Goal: Download file/media

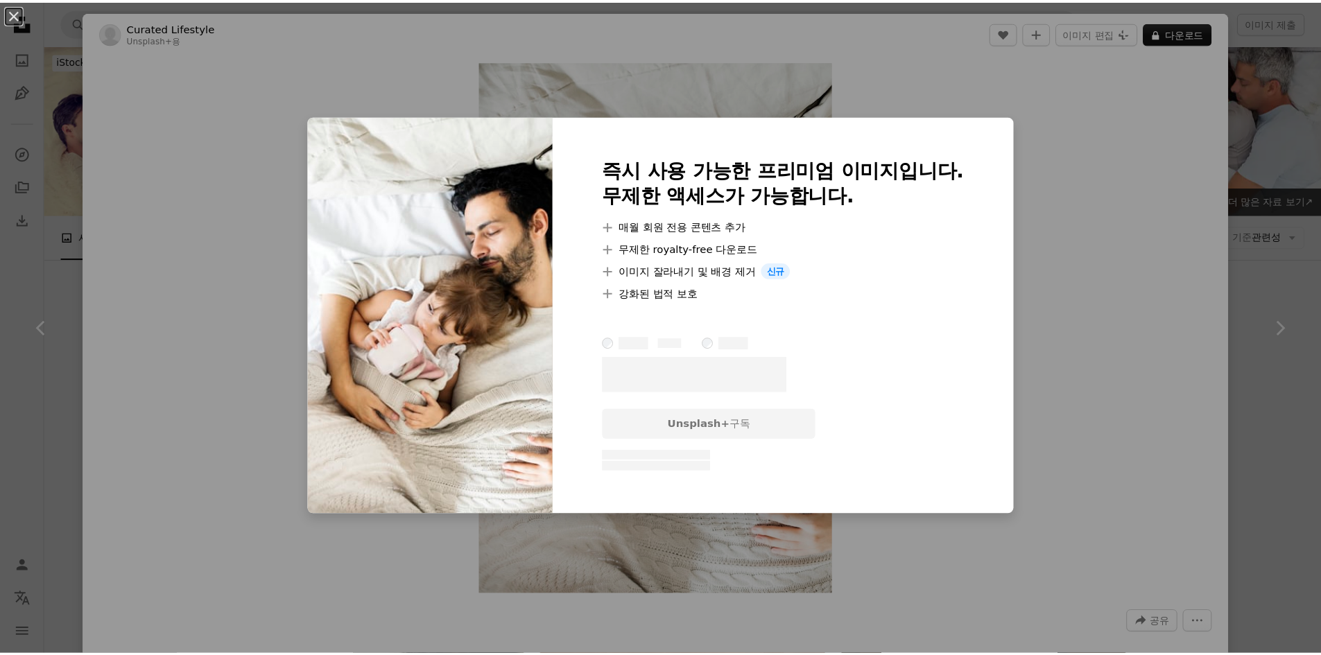
scroll to position [277, 0]
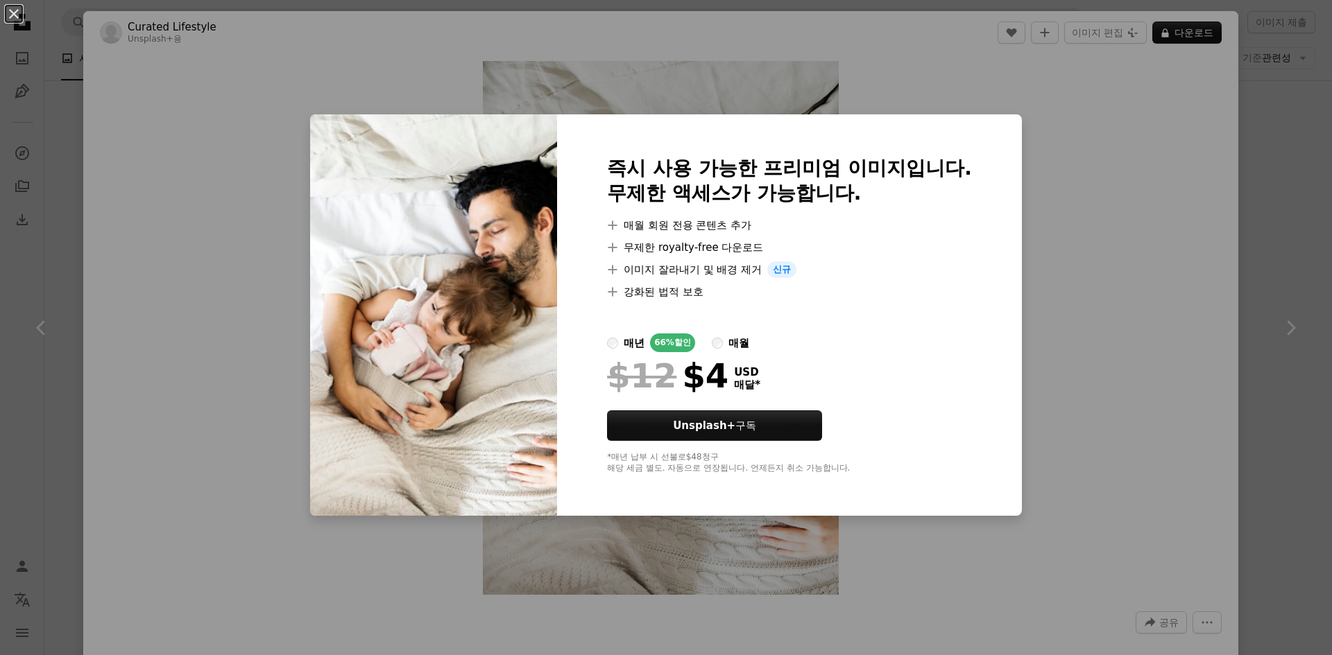
click at [1148, 170] on div "An X shape 즉시 사용 가능한 프리미엄 이미지입니다. 무제한 액세스가 가능합니다. A plus sign 매월 회원 전용 콘텐츠 추가 A…" at bounding box center [666, 327] width 1332 height 655
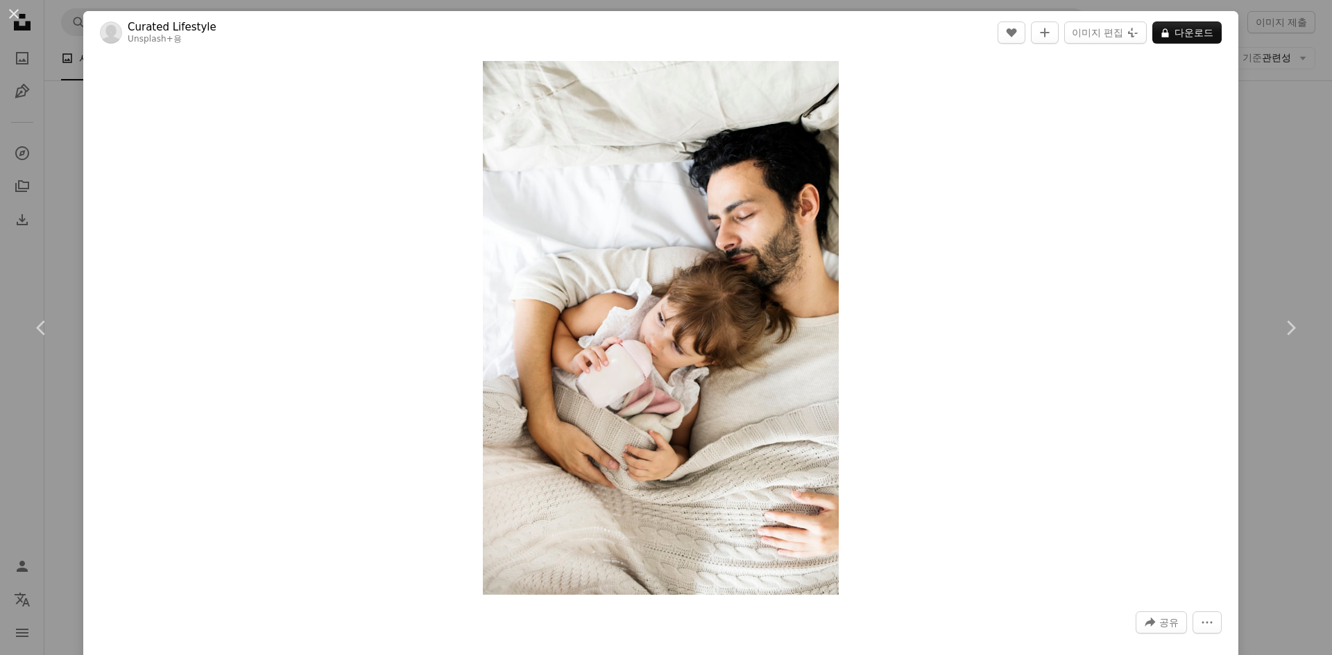
click at [1287, 184] on div "An X shape Chevron left Chevron right Curated Lifestyle Unsplash+ 용 A heart A p…" at bounding box center [666, 327] width 1332 height 655
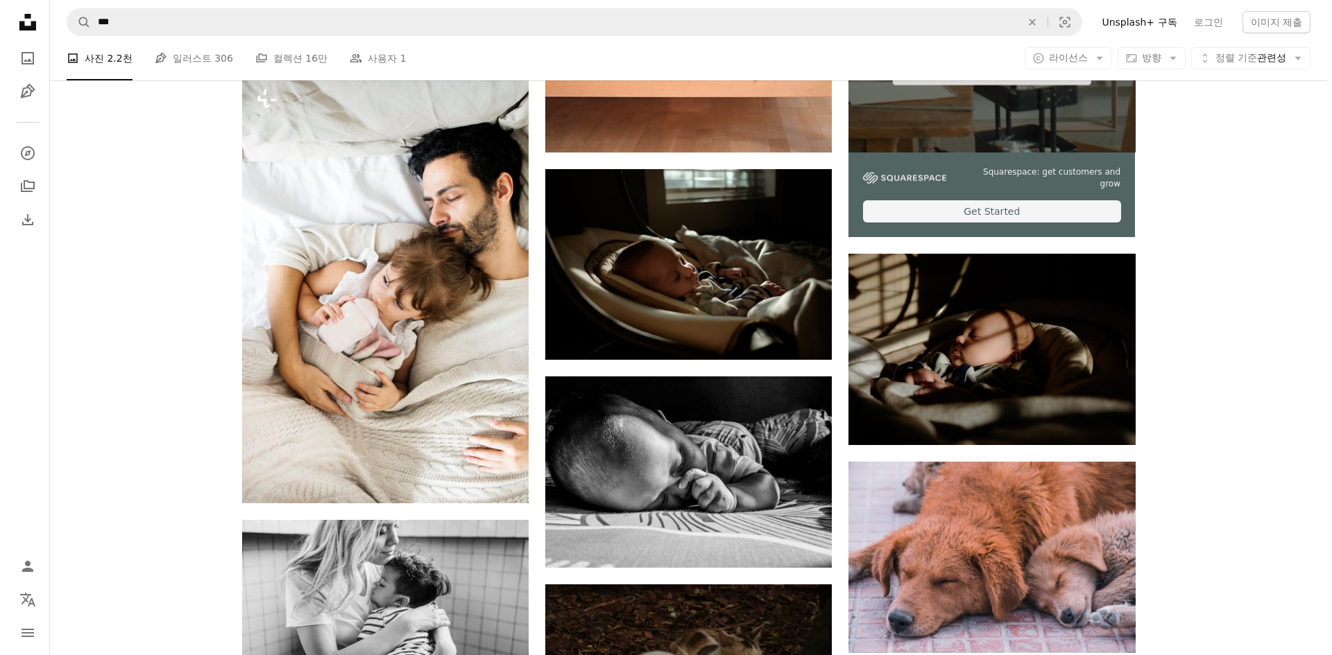
scroll to position [624, 0]
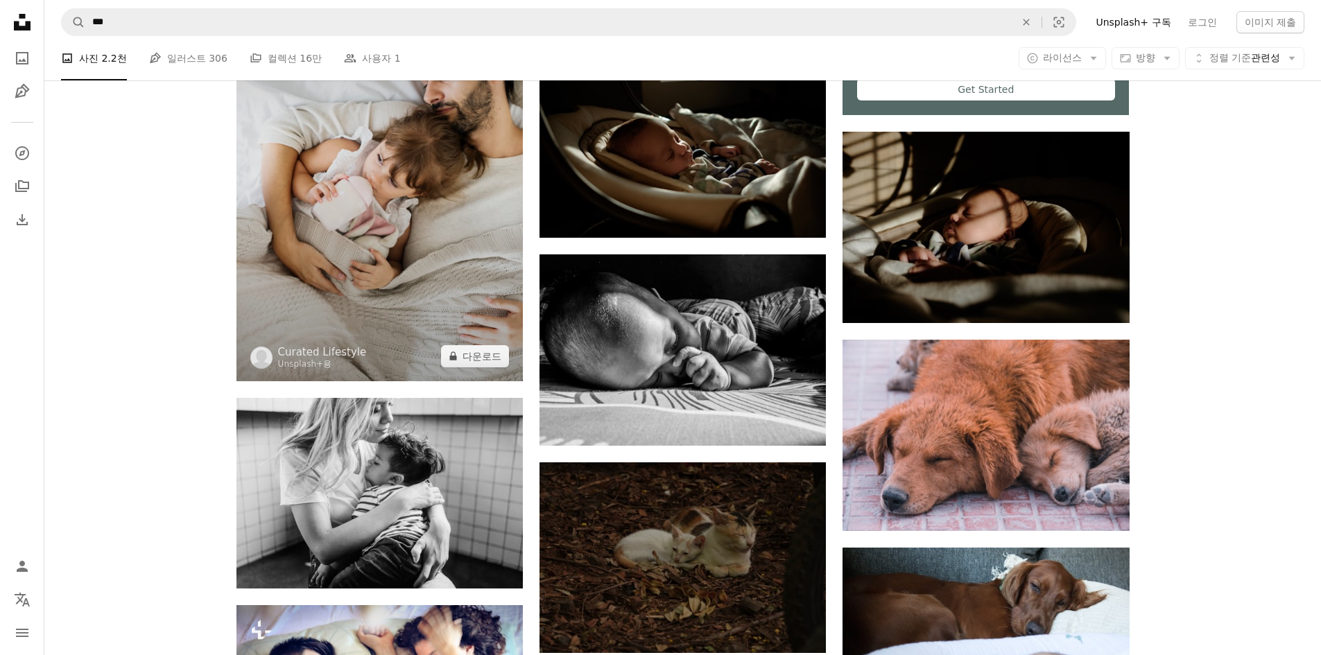
click at [386, 268] on img at bounding box center [380, 165] width 286 height 429
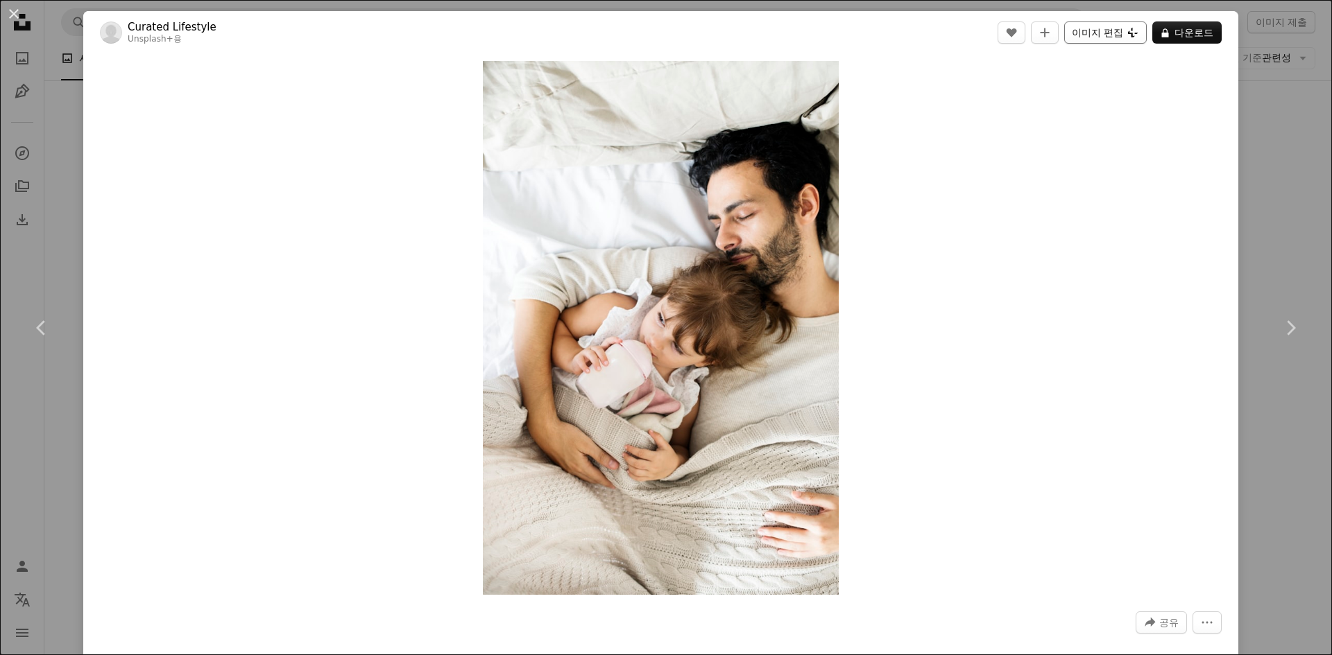
click at [1129, 28] on button "이미지 편집 Plus sign for Unsplash+" at bounding box center [1105, 33] width 83 height 22
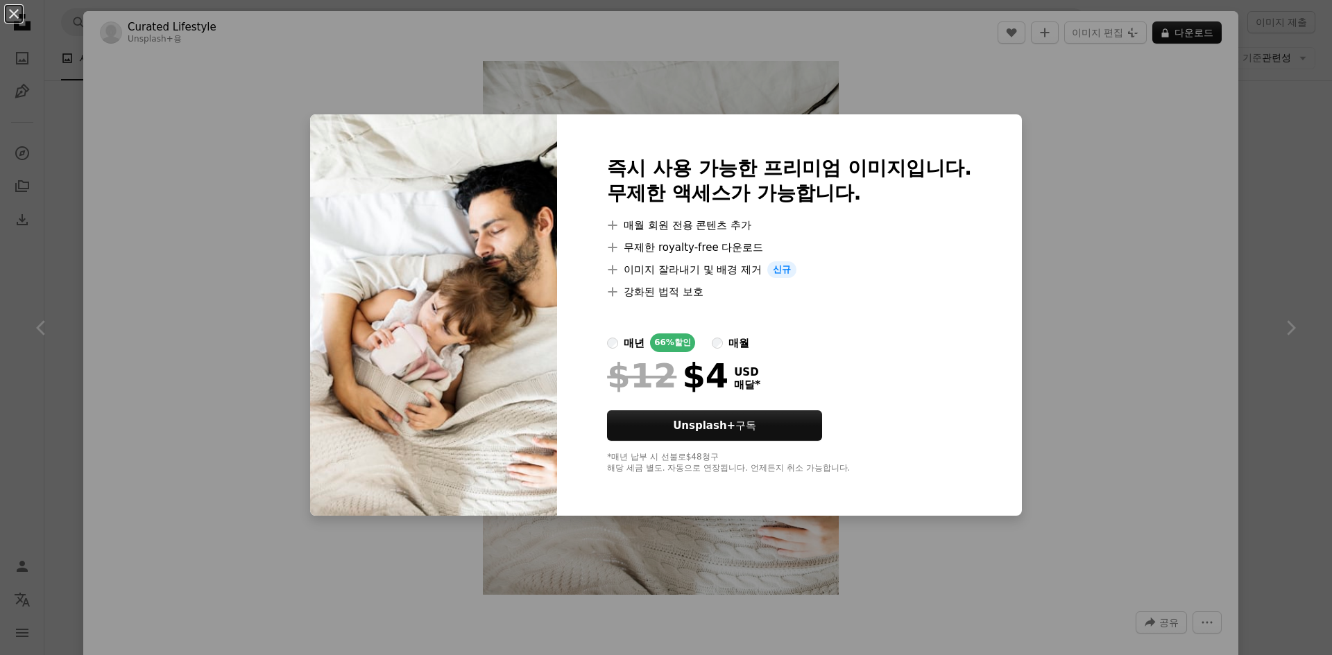
click at [1163, 40] on div "An X shape 즉시 사용 가능한 프리미엄 이미지입니다. 무제한 액세스가 가능합니다. A plus sign 매월 회원 전용 콘텐츠 추가 A…" at bounding box center [666, 327] width 1332 height 655
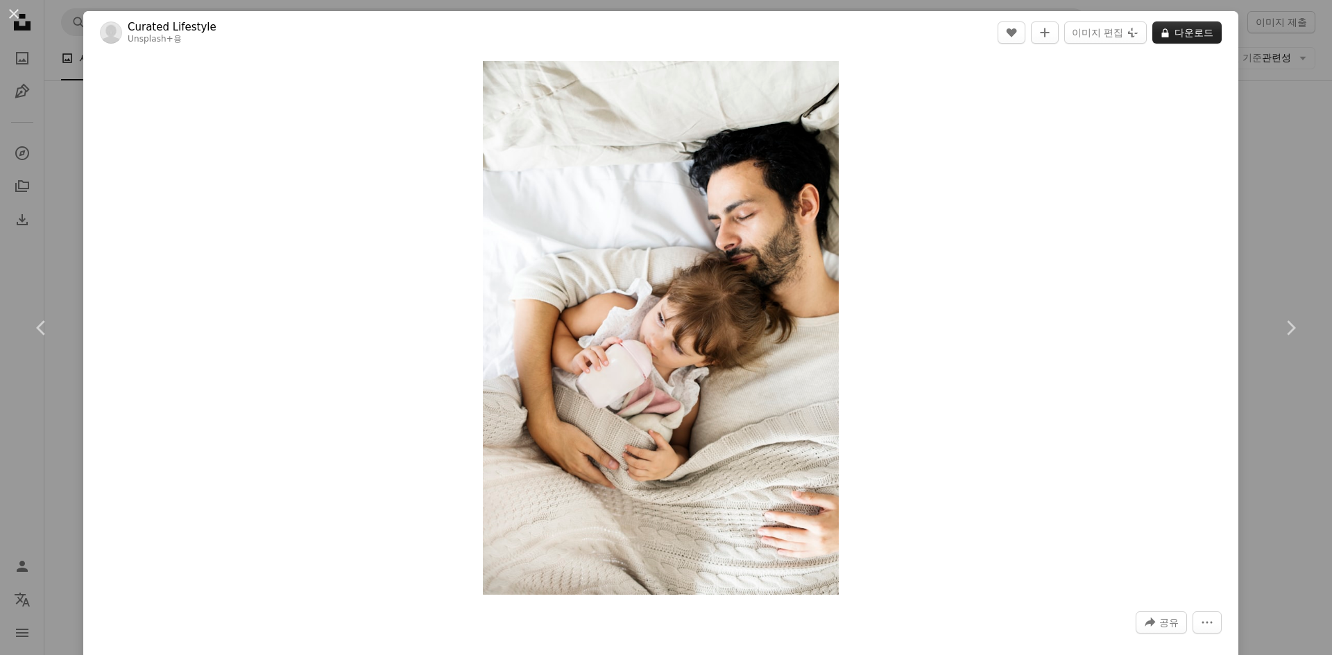
click at [1175, 31] on button "A lock 다운로드" at bounding box center [1186, 33] width 69 height 22
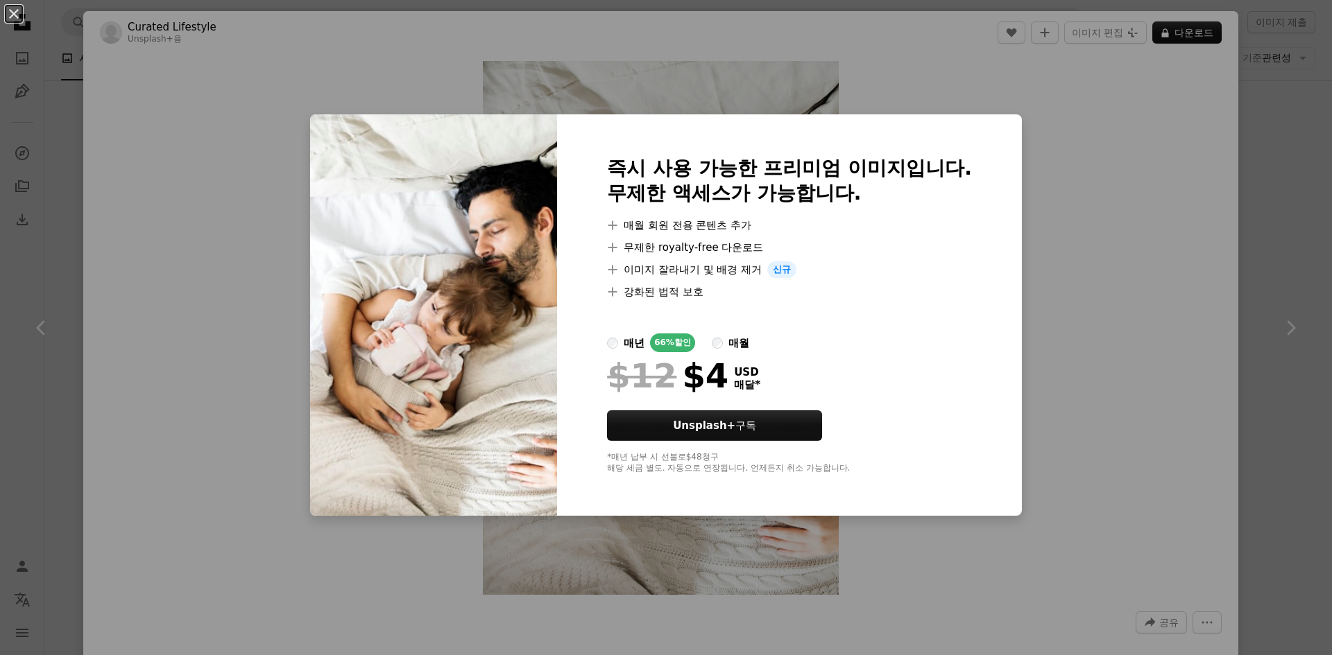
click at [1276, 246] on div "An X shape 즉시 사용 가능한 프리미엄 이미지입니다. 무제한 액세스가 가능합니다. A plus sign 매월 회원 전용 콘텐츠 추가 A…" at bounding box center [666, 327] width 1332 height 655
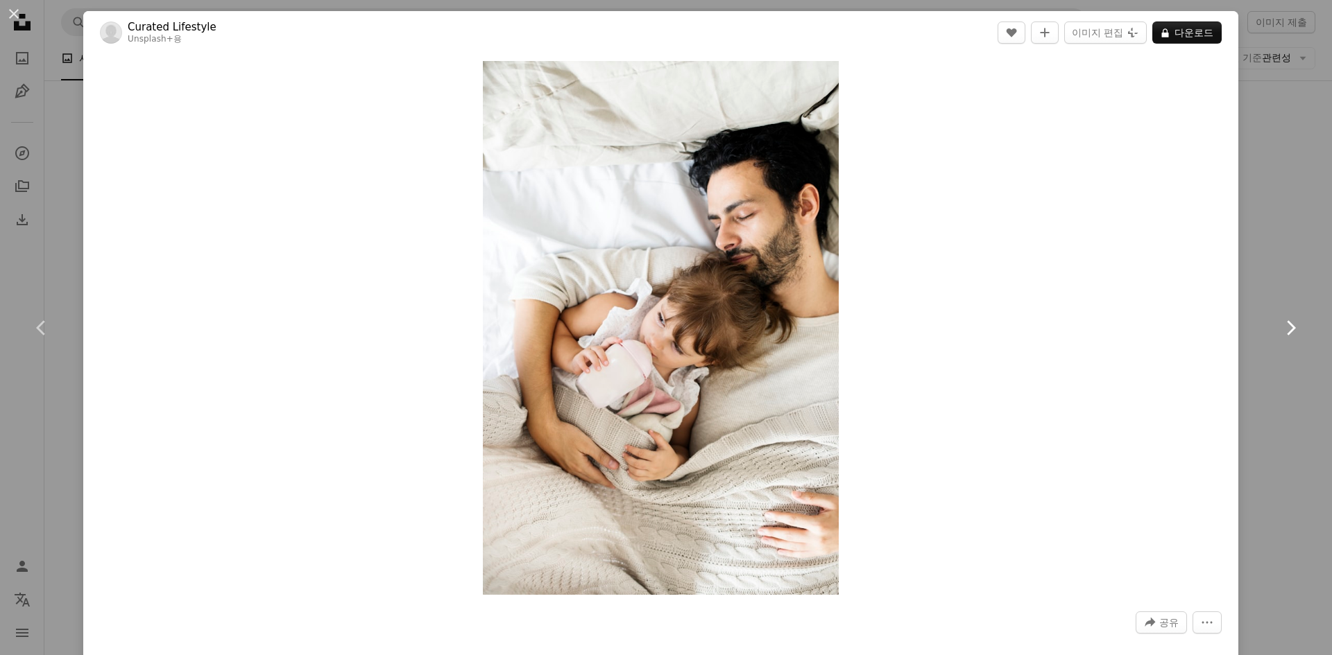
click at [1286, 276] on link "Chevron right" at bounding box center [1290, 327] width 83 height 133
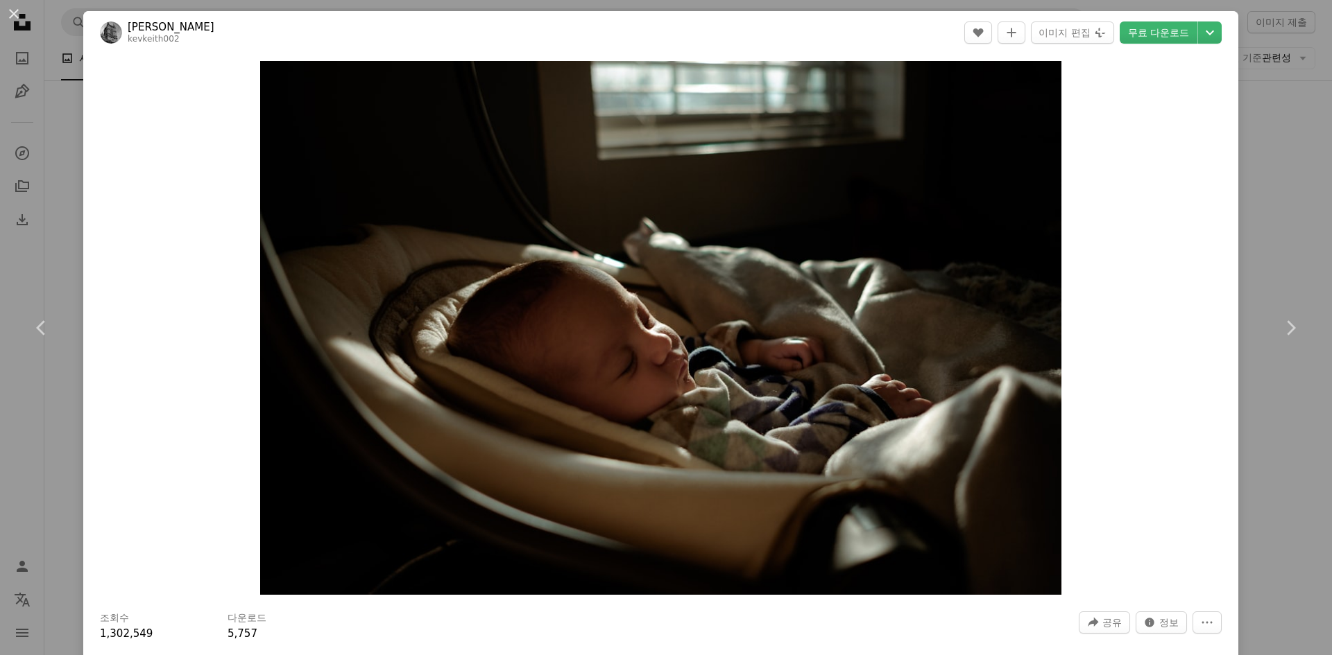
scroll to position [486, 0]
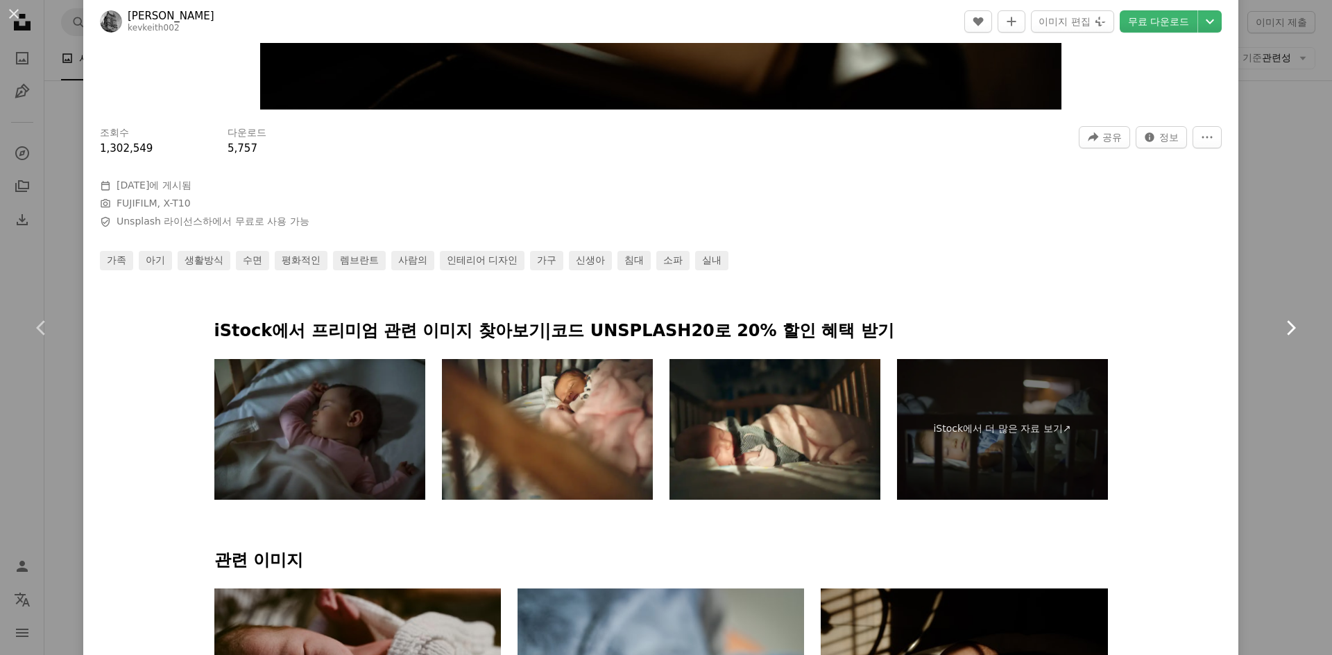
click at [1287, 286] on link "Chevron right" at bounding box center [1290, 327] width 83 height 133
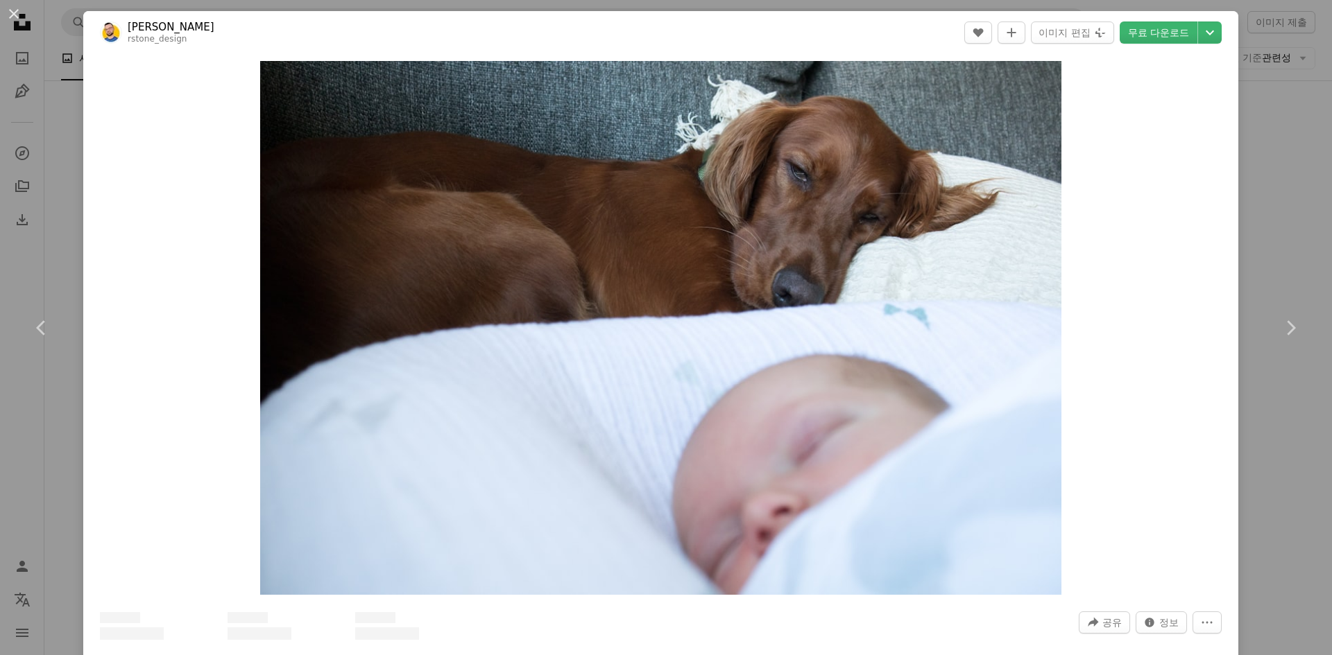
click at [1255, 502] on div "An X shape Chevron left Chevron right [PERSON_NAME] rstone_design A heart A plu…" at bounding box center [666, 327] width 1332 height 655
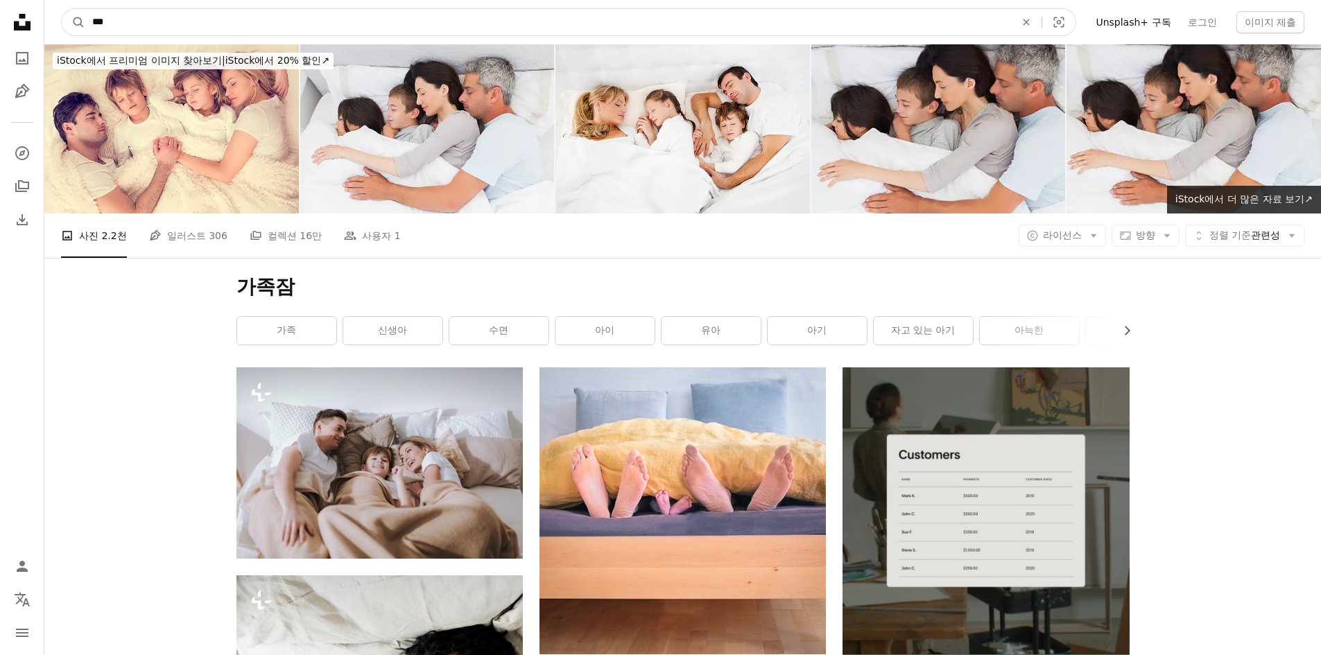
drag, startPoint x: 78, startPoint y: 6, endPoint x: -196, endPoint y: -31, distance: 277.0
type input "*"
click button "A magnifying glass" at bounding box center [74, 22] width 24 height 26
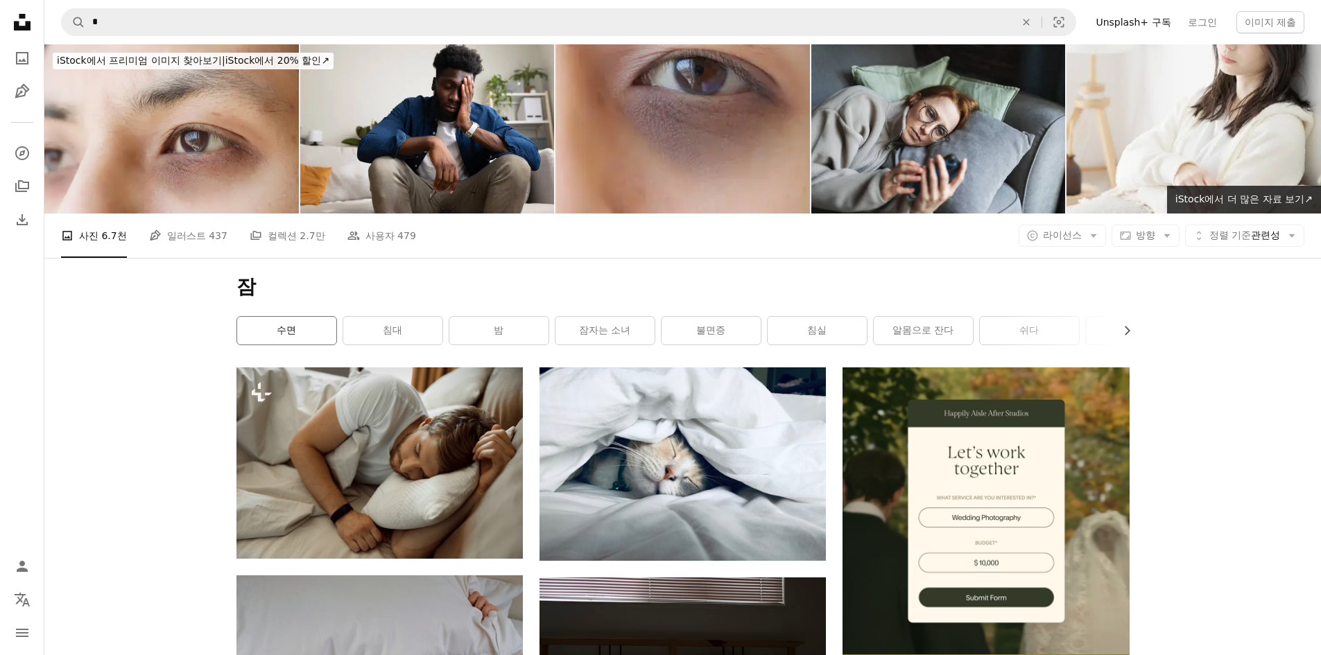
click at [277, 336] on link "수면" at bounding box center [286, 331] width 99 height 28
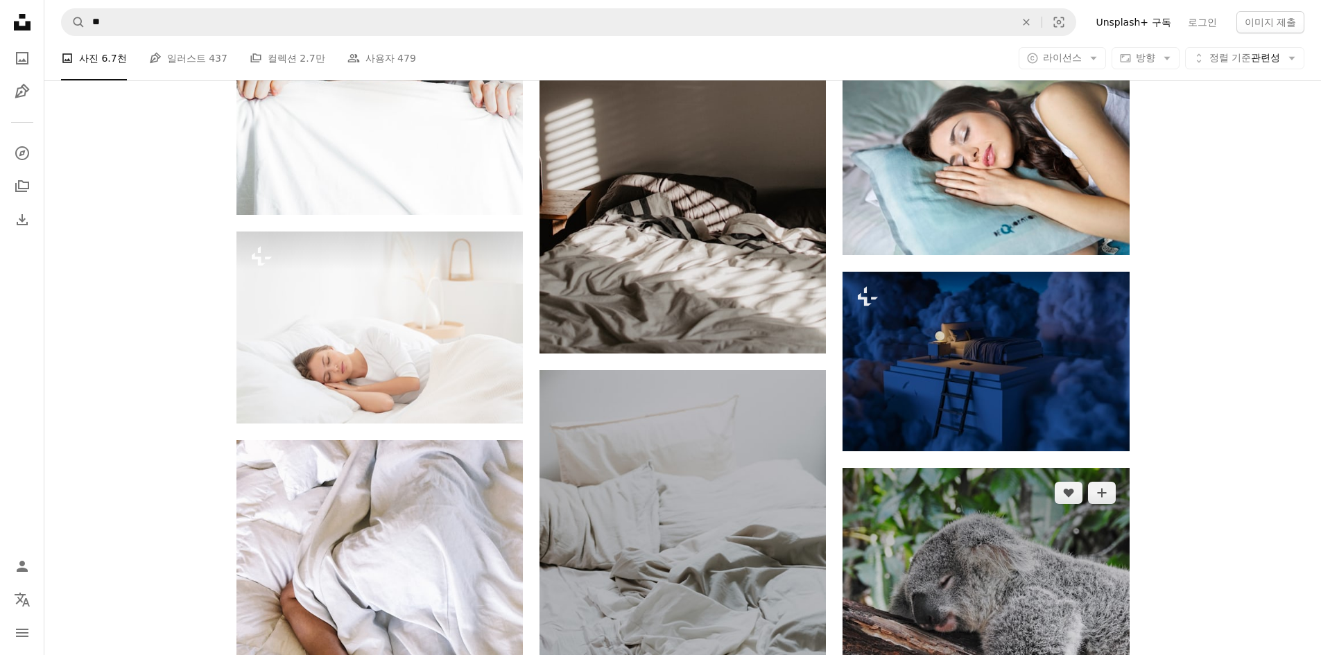
scroll to position [1040, 0]
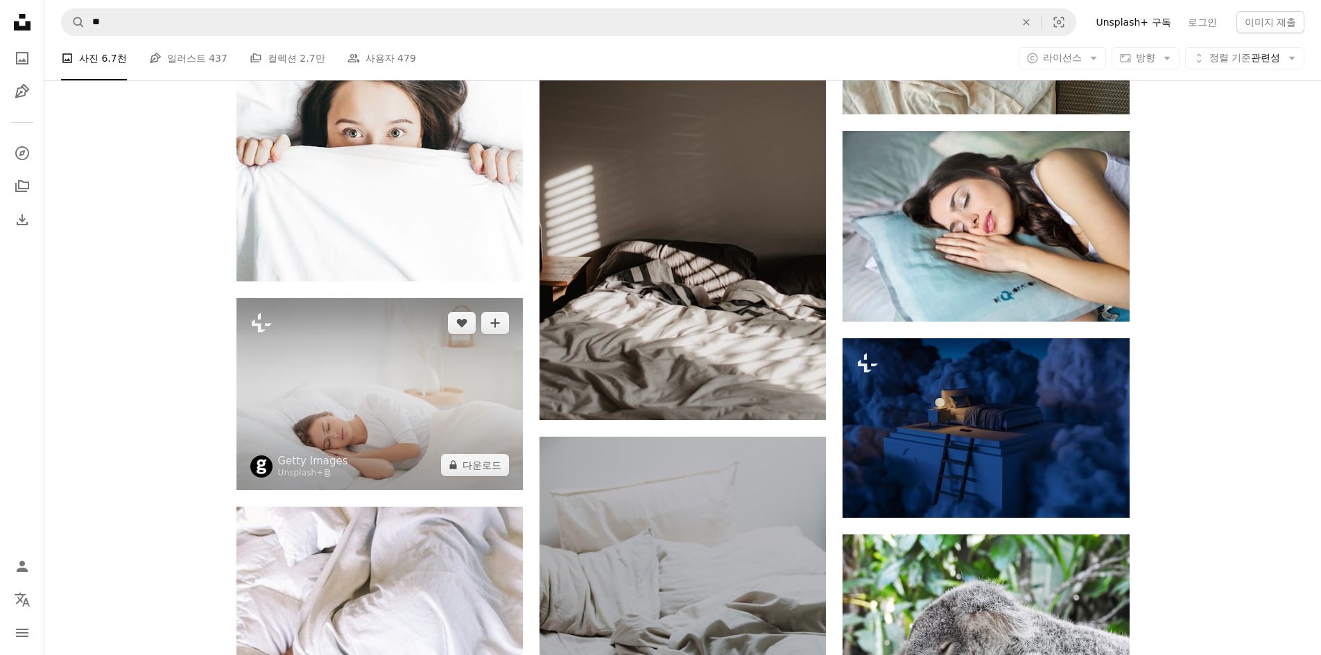
click at [449, 414] on img at bounding box center [380, 393] width 286 height 191
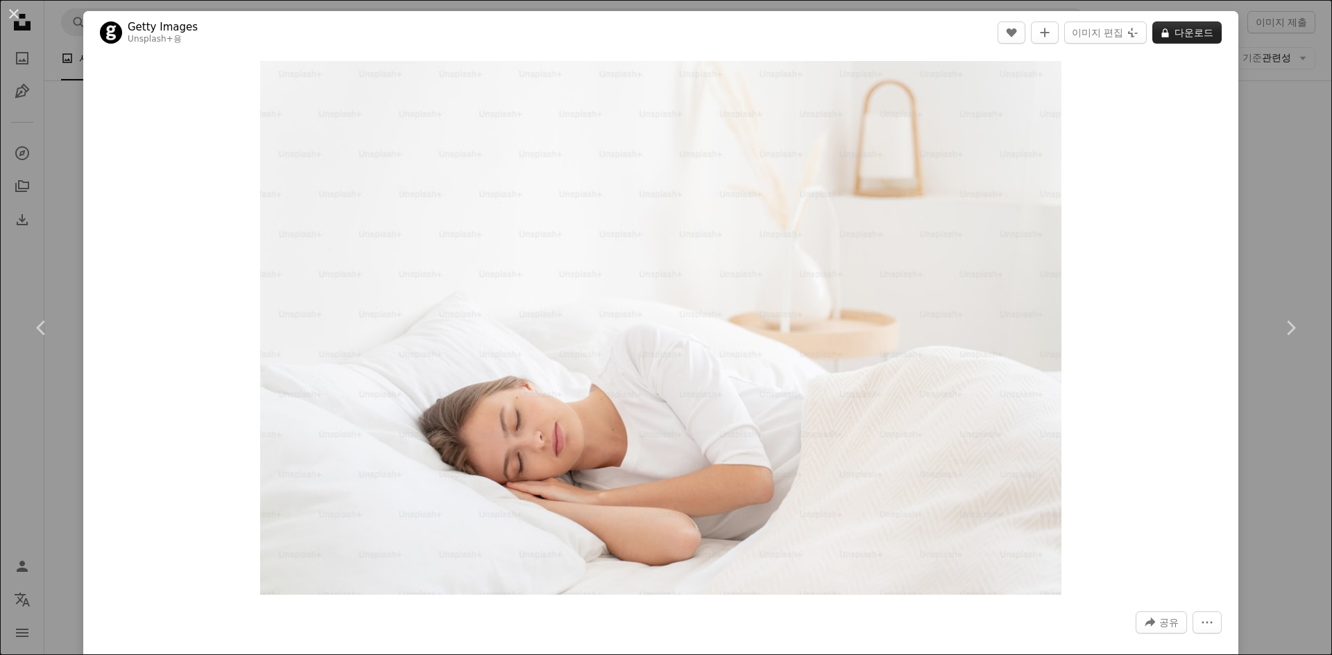
click at [1194, 31] on button "A lock 다운로드" at bounding box center [1186, 33] width 69 height 22
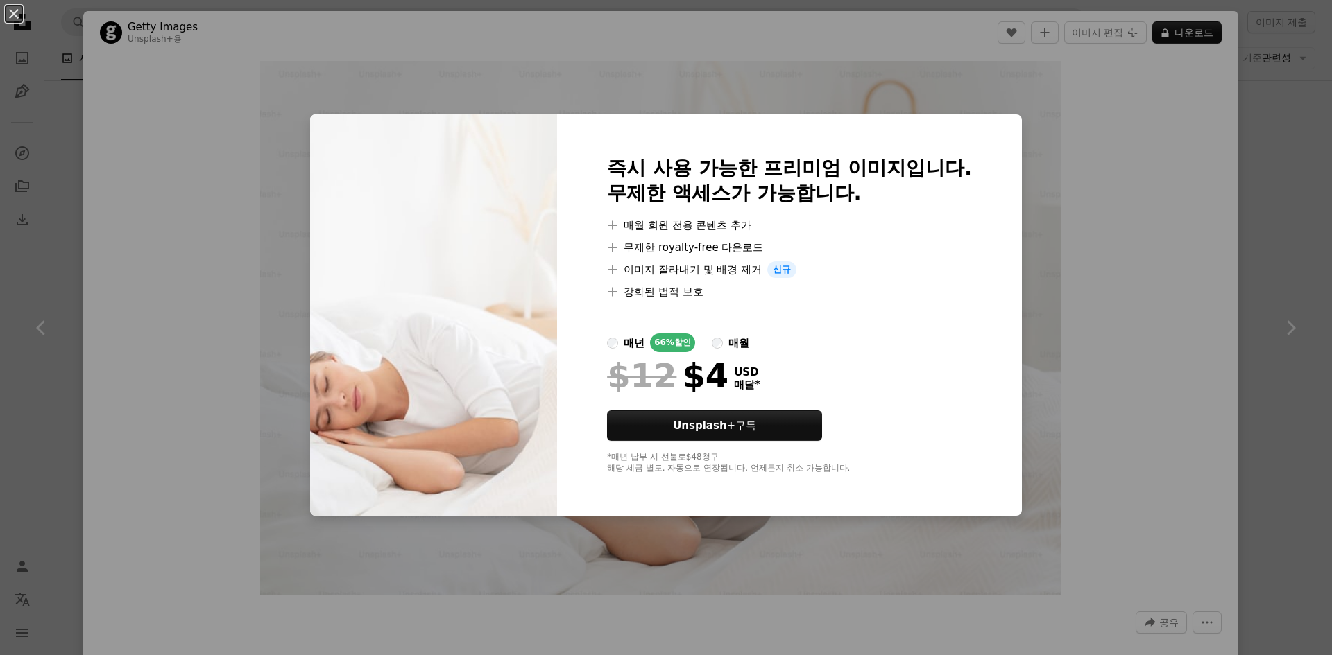
click at [1204, 273] on div "An X shape 즉시 사용 가능한 프리미엄 이미지입니다. 무제한 액세스가 가능합니다. A plus sign 매월 회원 전용 콘텐츠 추가 A…" at bounding box center [666, 327] width 1332 height 655
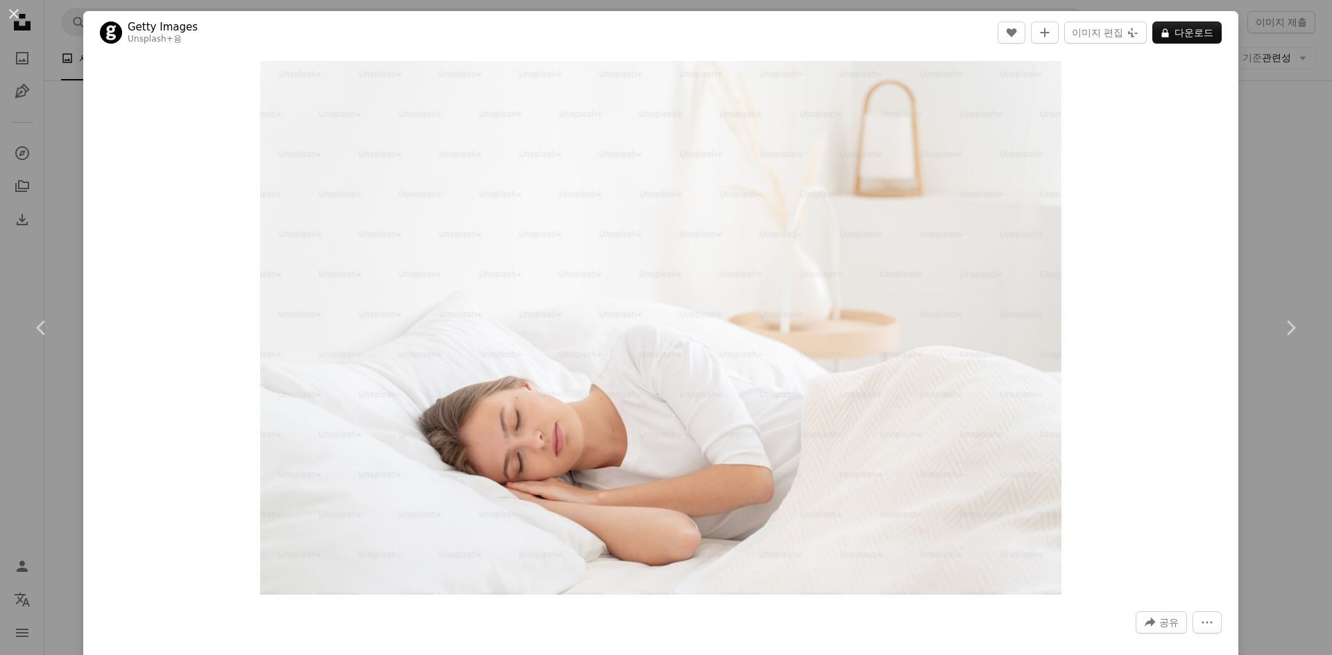
click at [1301, 143] on div "An X shape Chevron left Chevron right Getty Images Unsplash+ 용 A heart A plus s…" at bounding box center [666, 327] width 1332 height 655
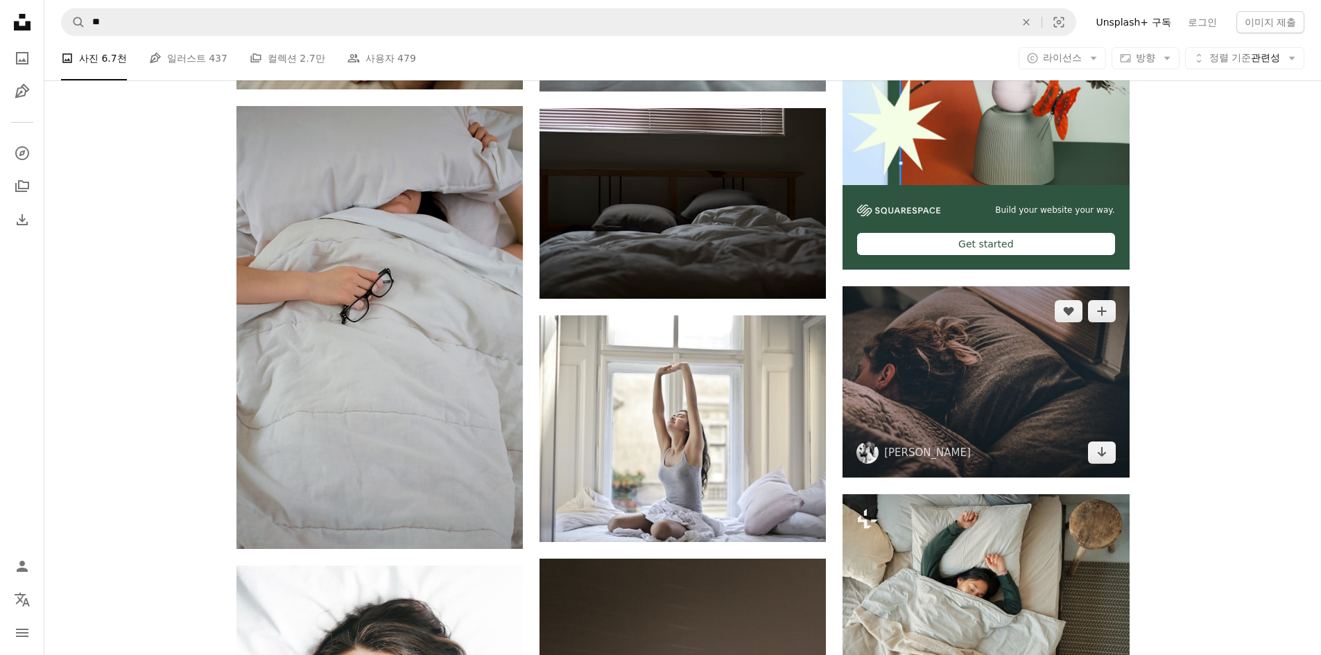
scroll to position [69, 0]
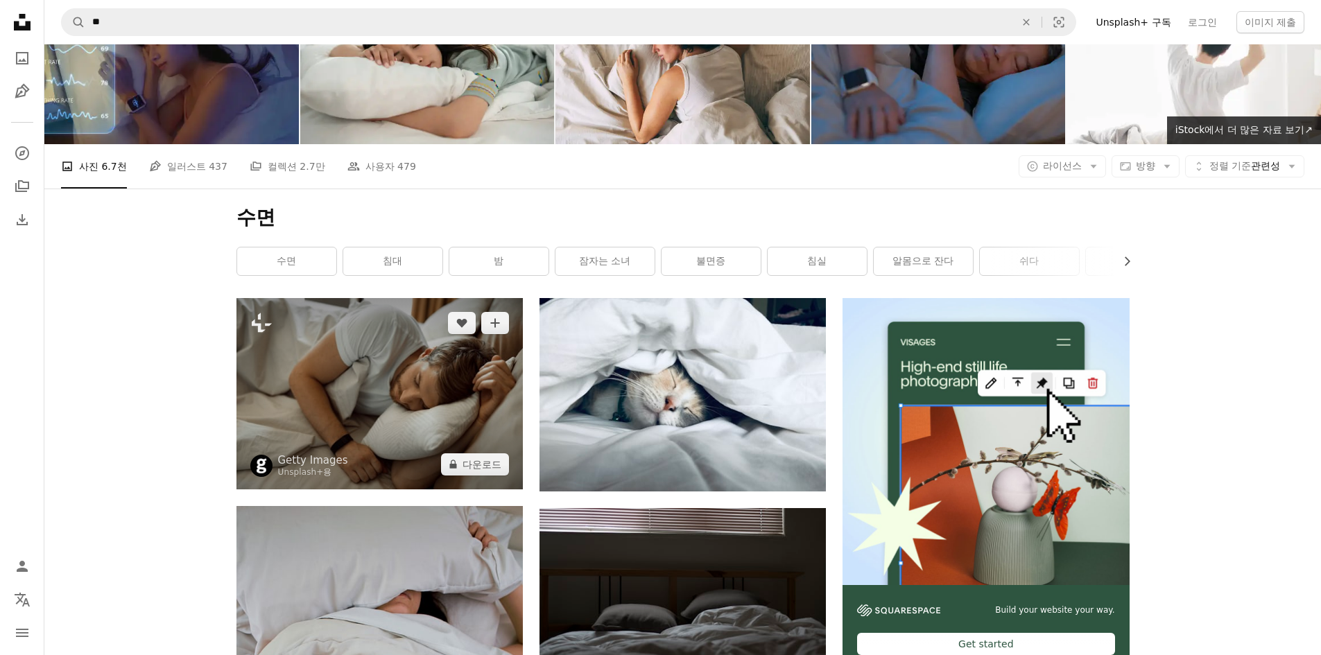
click at [413, 440] on img at bounding box center [380, 393] width 286 height 191
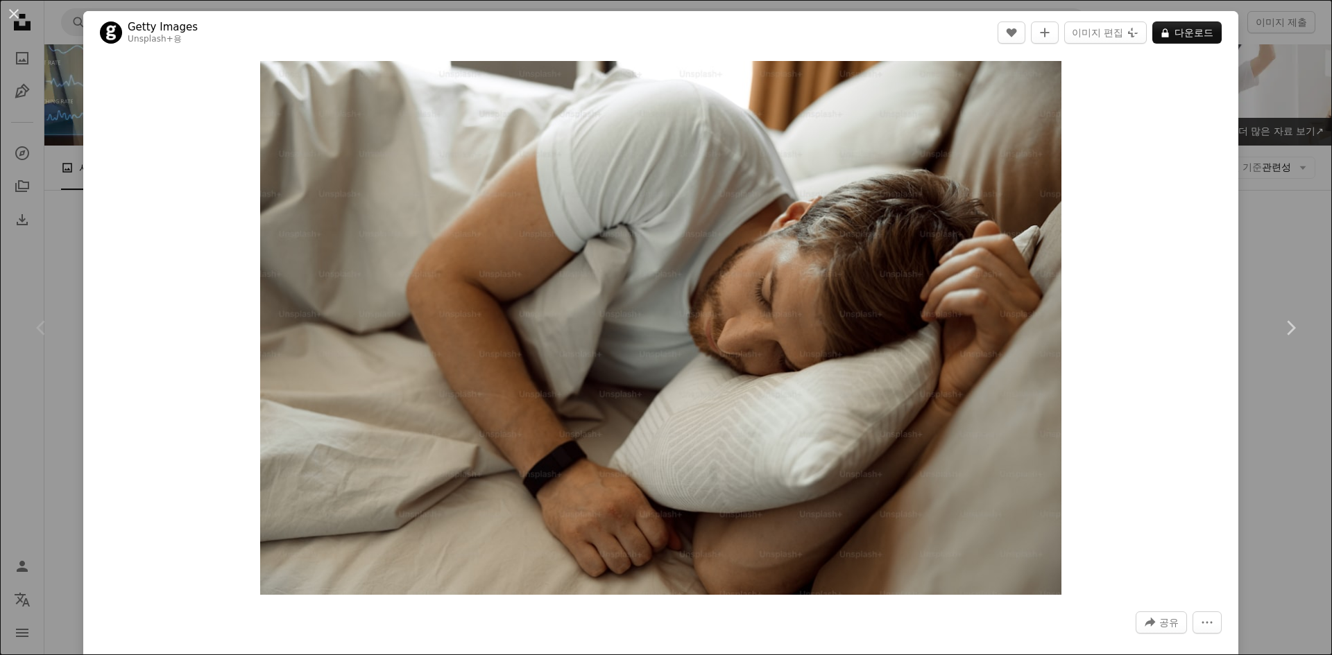
click at [1271, 233] on div "An X shape Chevron left Chevron right Getty Images Unsplash+ 용 A heart A plus s…" at bounding box center [666, 327] width 1332 height 655
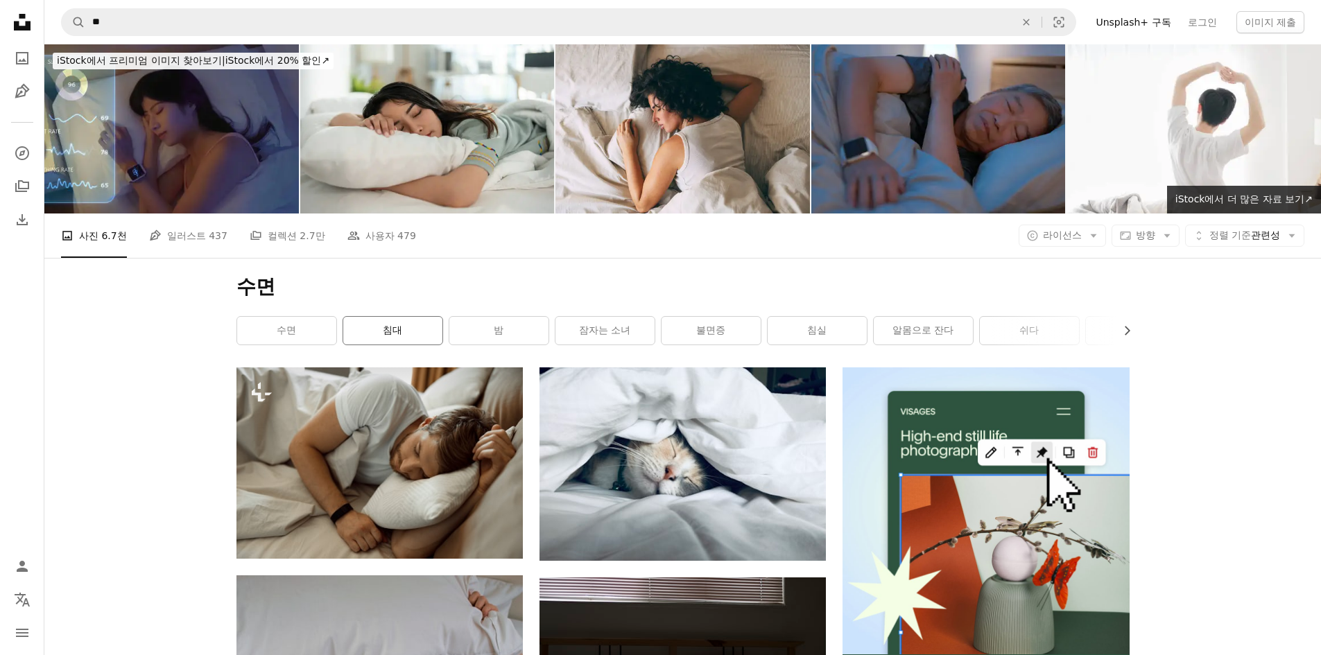
click at [397, 338] on link "침대" at bounding box center [392, 331] width 99 height 28
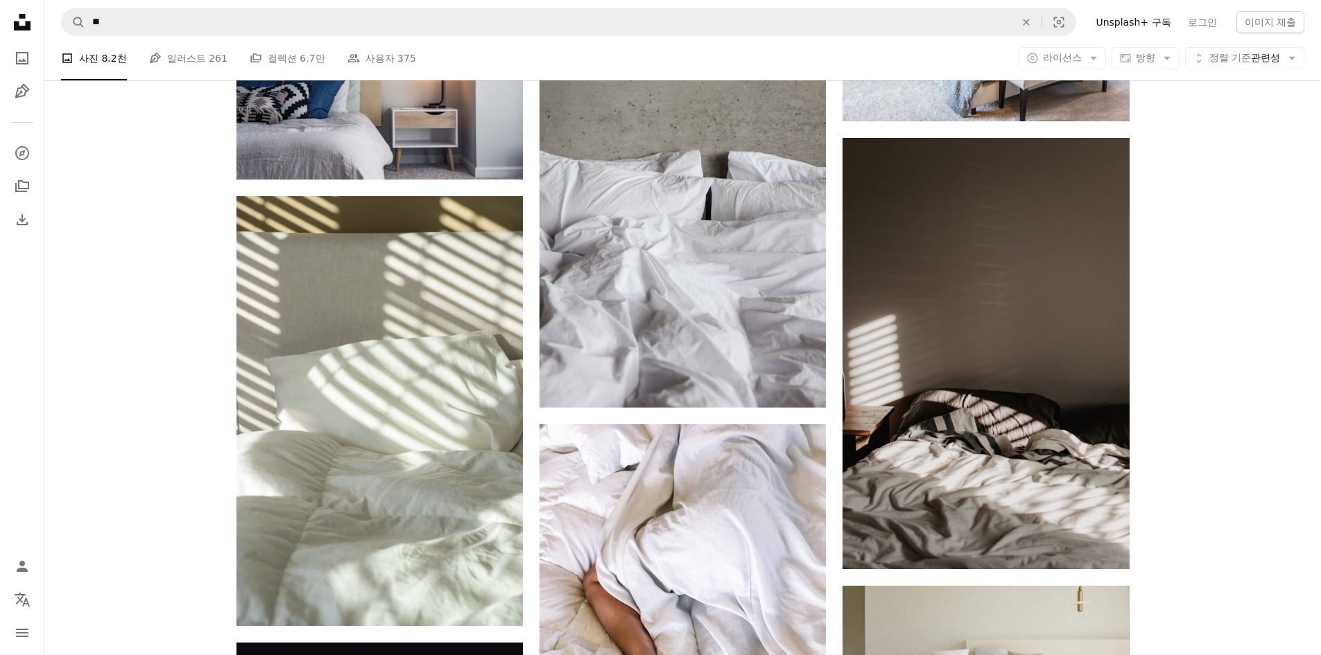
scroll to position [832, 0]
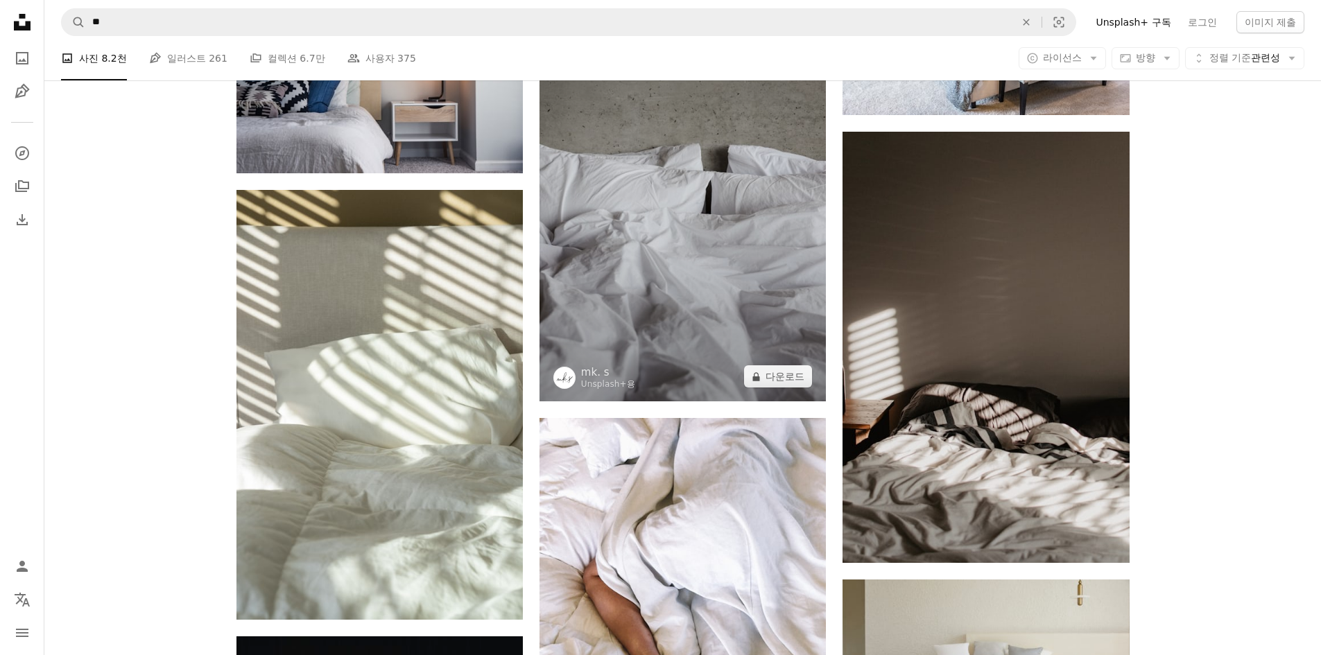
click at [691, 327] on img at bounding box center [683, 192] width 286 height 420
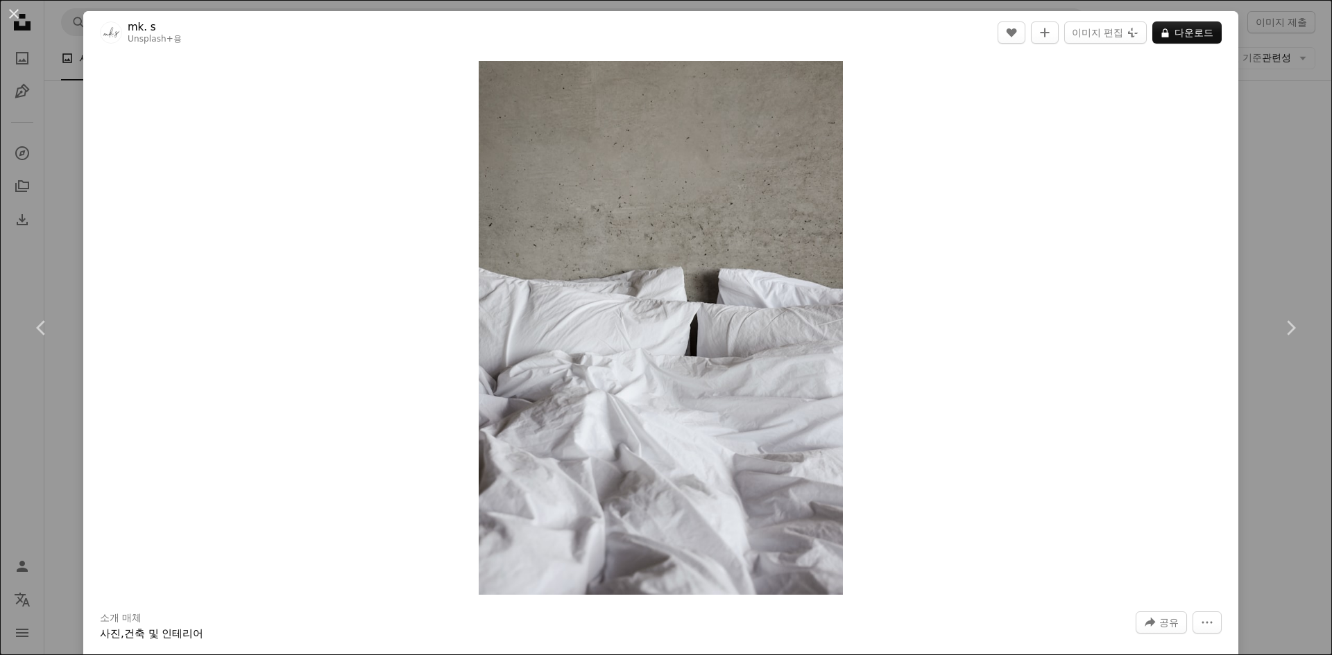
click at [1246, 112] on div "An X shape Chevron left Chevron right mk. s Unsplash+ 용 A heart A plus sign 이미지…" at bounding box center [666, 327] width 1332 height 655
